Goal: Transaction & Acquisition: Purchase product/service

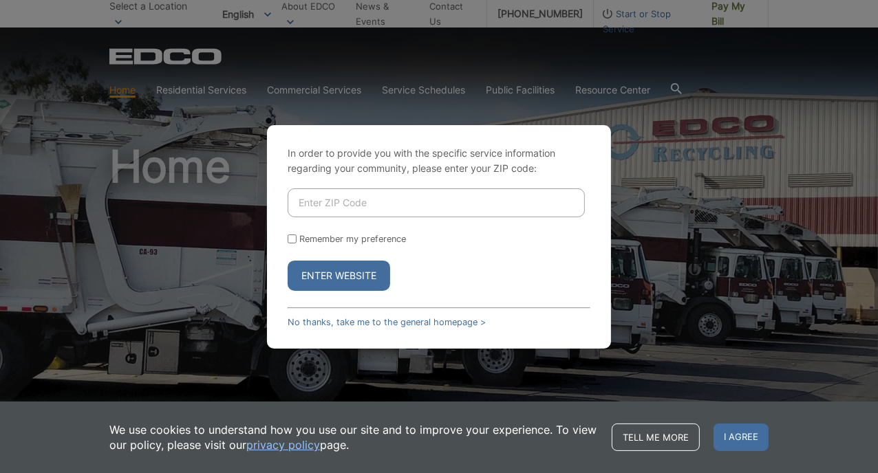
click at [451, 204] on input "Enter ZIP Code" at bounding box center [436, 203] width 297 height 29
type input "91945"
click at [291, 239] on input "Remember my preference" at bounding box center [292, 239] width 9 height 9
checkbox input "true"
click at [341, 271] on button "Enter Website" at bounding box center [339, 276] width 103 height 30
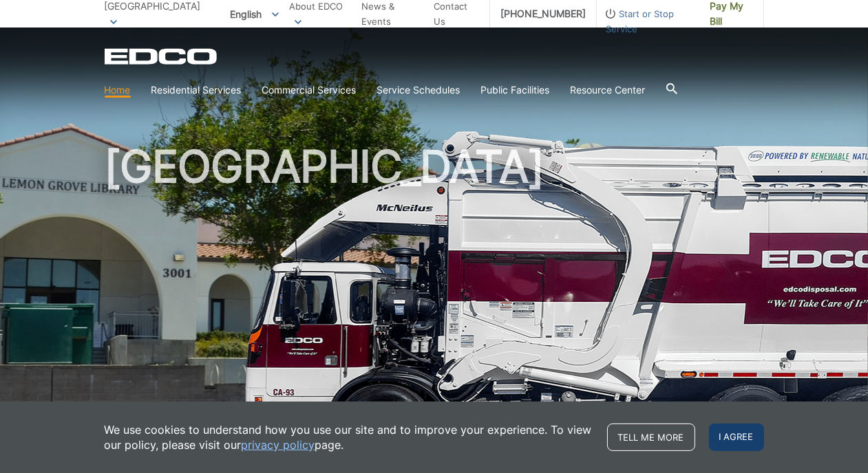
click at [742, 444] on span "I agree" at bounding box center [736, 438] width 55 height 28
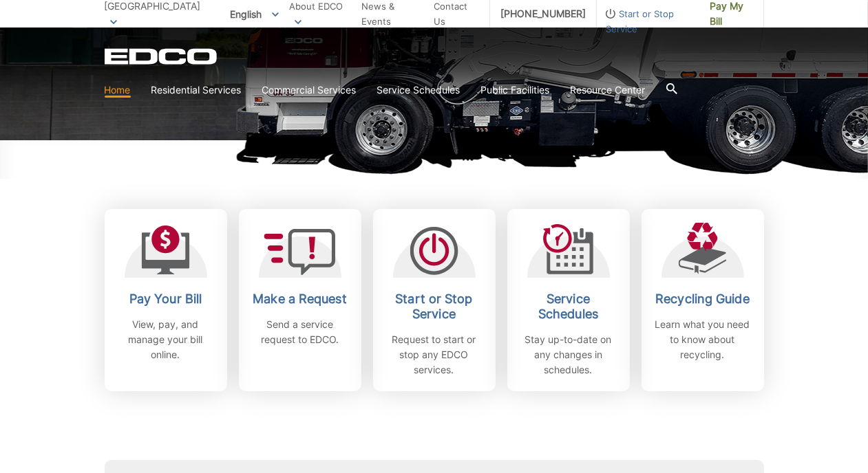
scroll to position [343, 0]
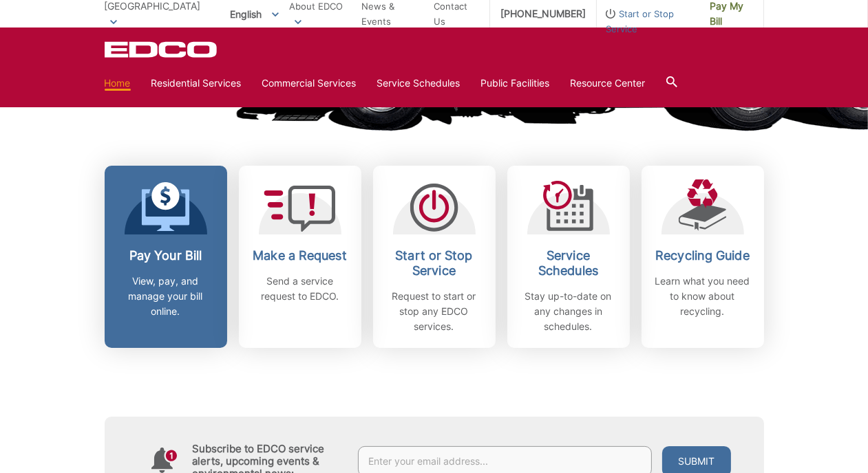
click at [181, 256] on h2 "Pay Your Bill" at bounding box center [166, 255] width 102 height 15
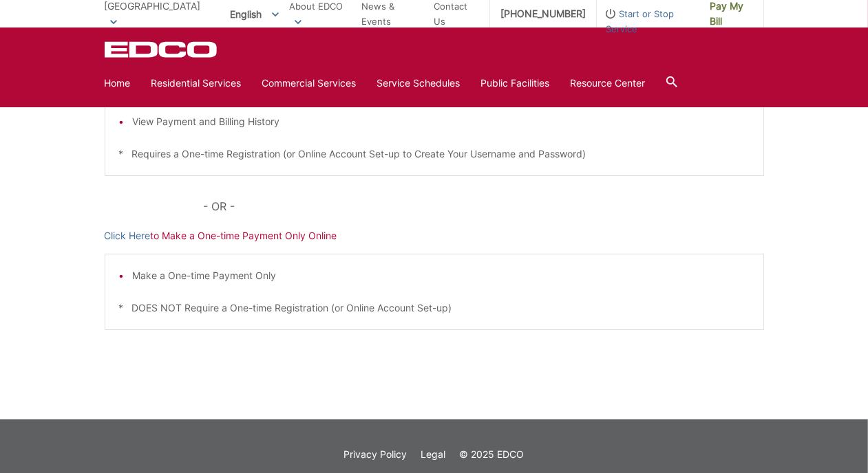
scroll to position [390, 0]
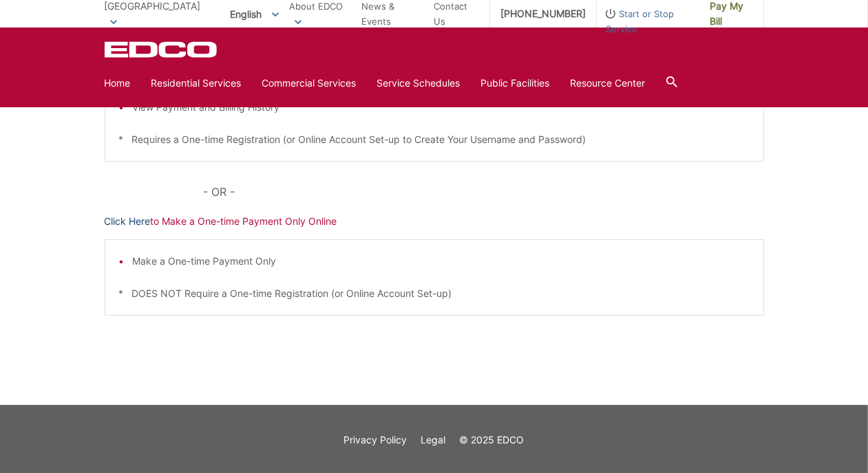
click at [129, 219] on link "Click Here" at bounding box center [128, 221] width 46 height 15
